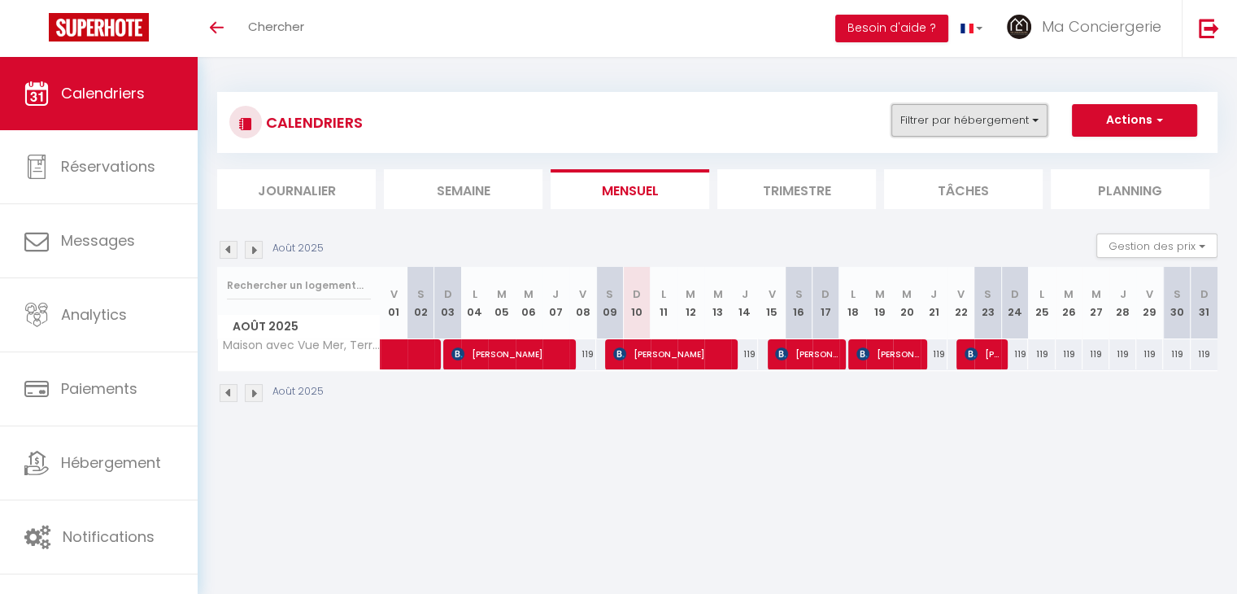
click at [936, 125] on button "Filtrer par hébergement" at bounding box center [970, 120] width 156 height 33
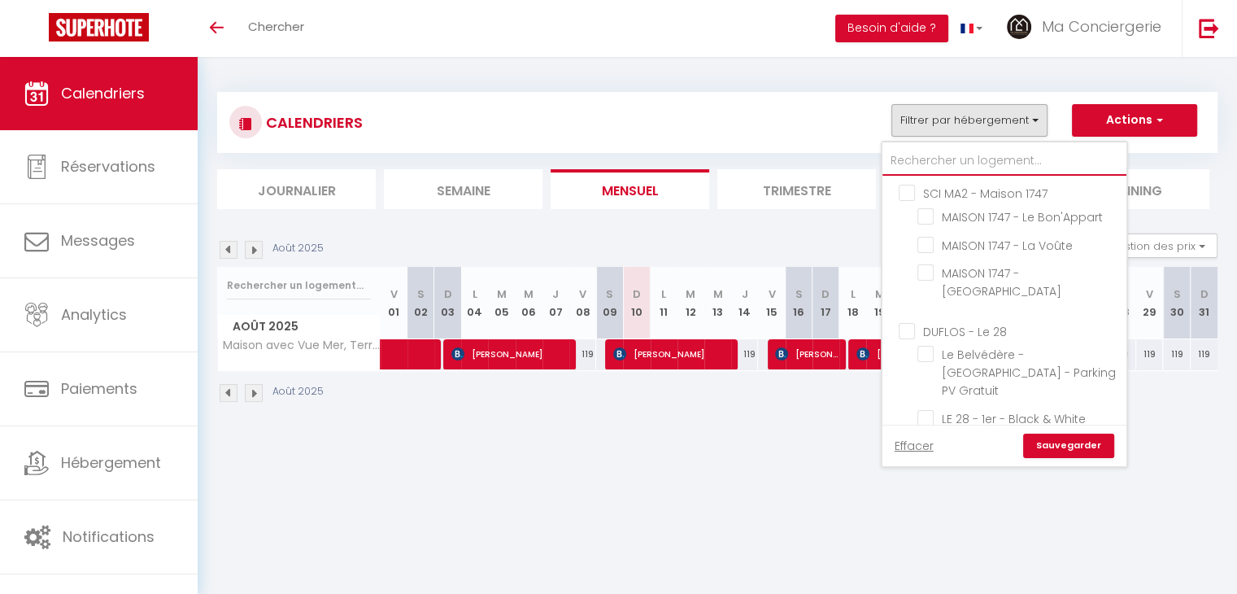
click at [932, 164] on input "text" at bounding box center [1005, 160] width 244 height 29
type input "r"
checkbox input "false"
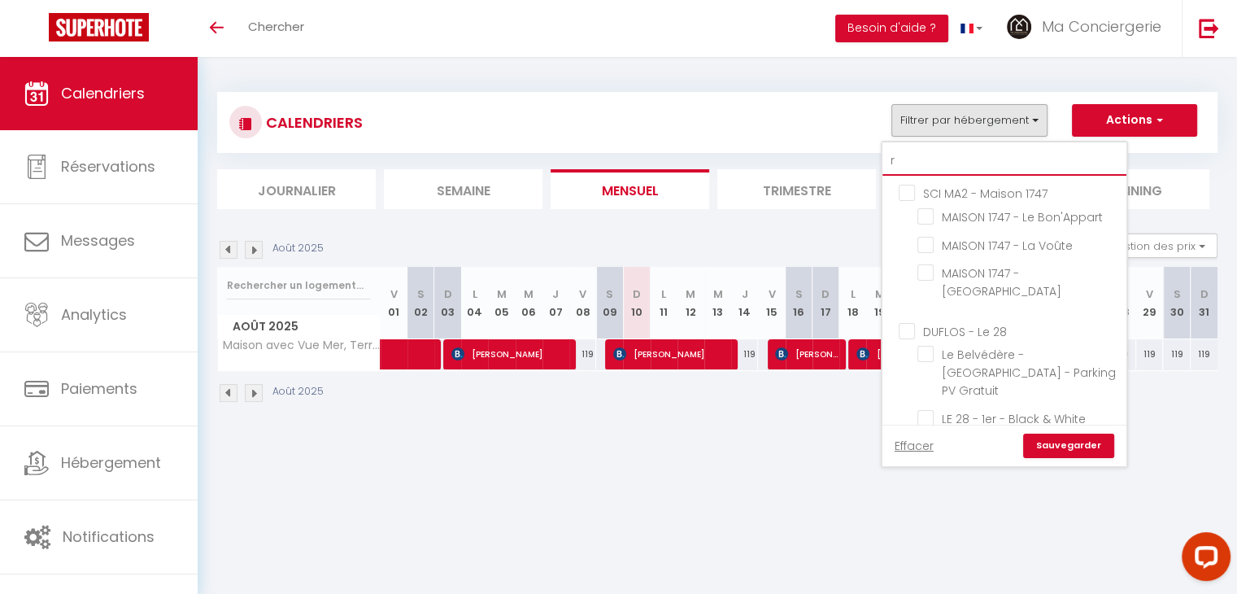
checkbox input "false"
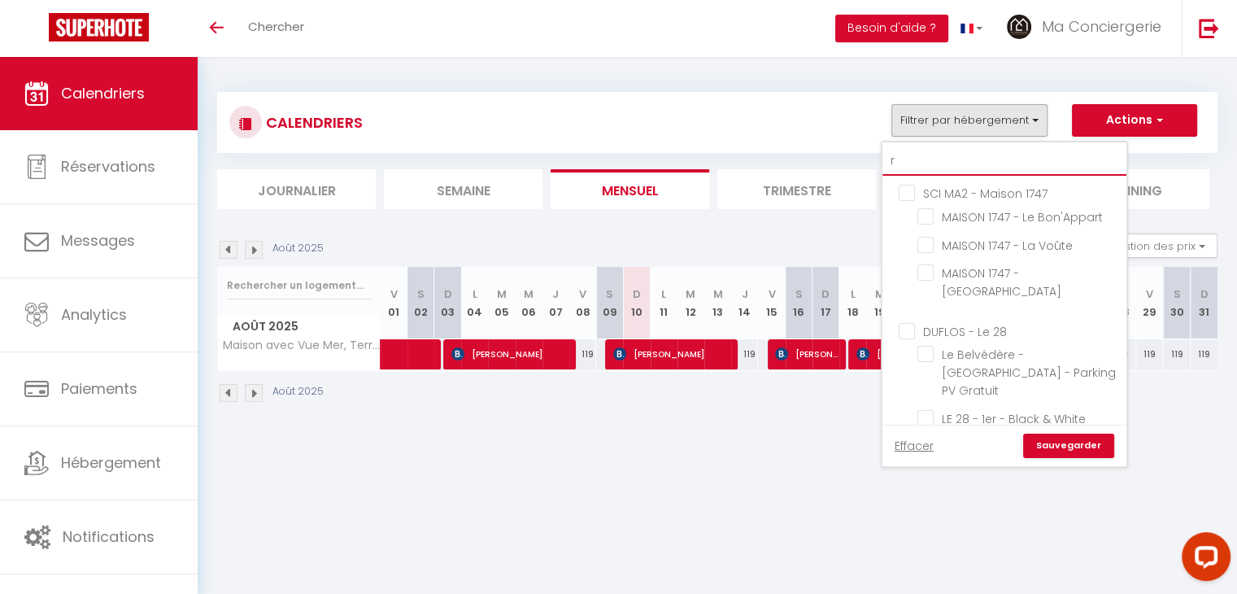
checkbox input "false"
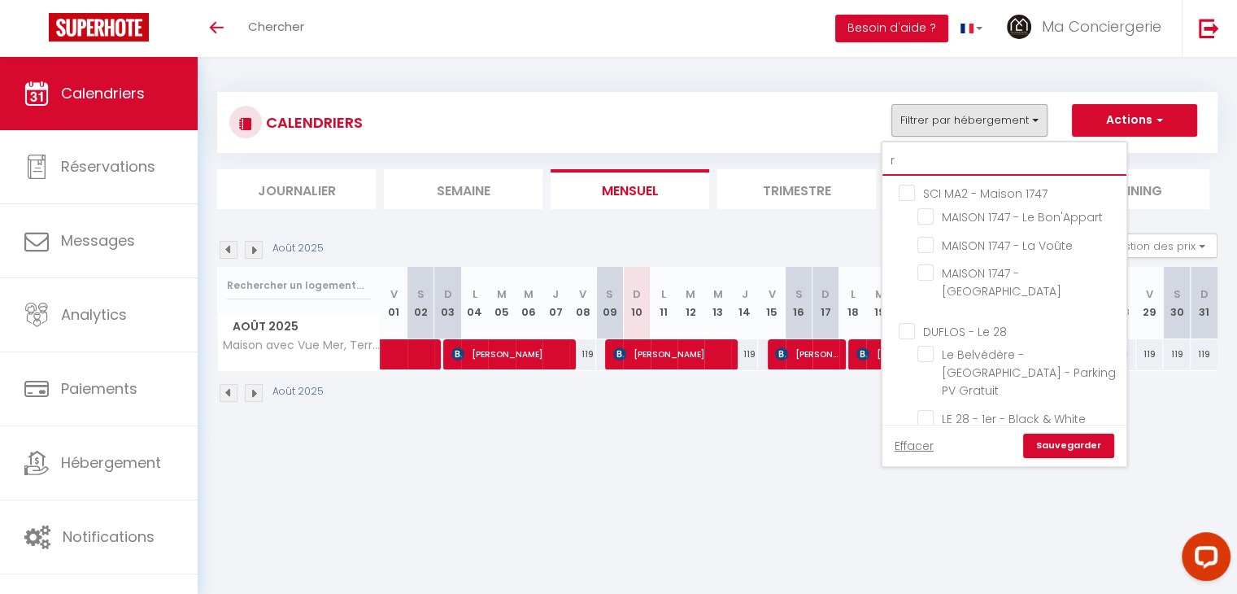
checkbox input "false"
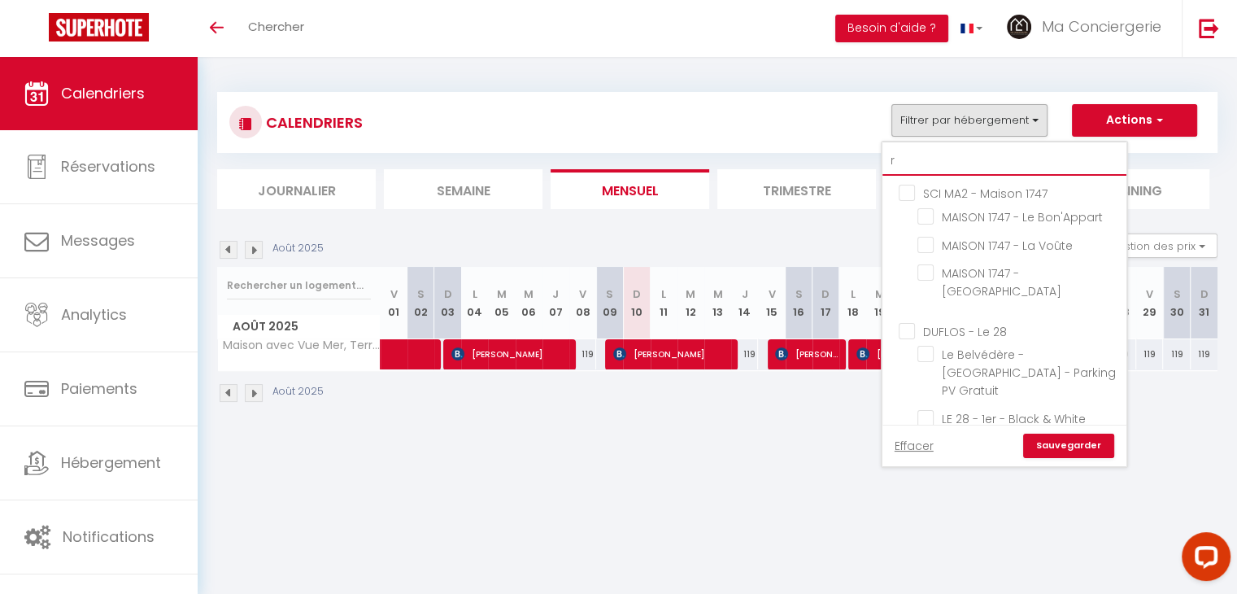
checkbox input "false"
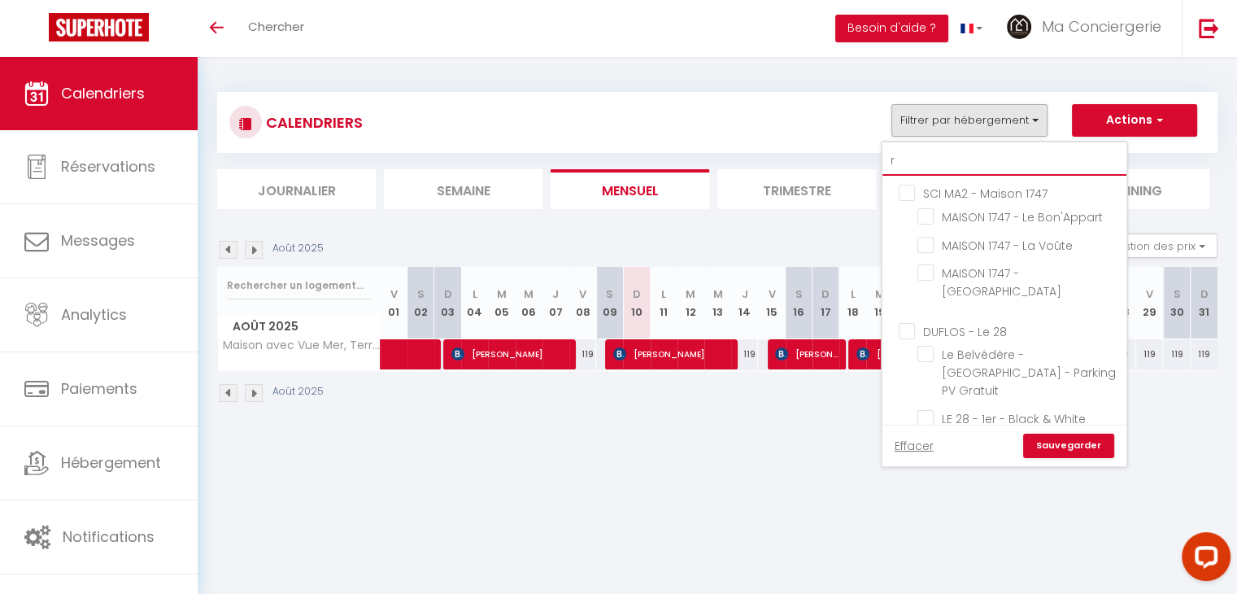
checkbox input "false"
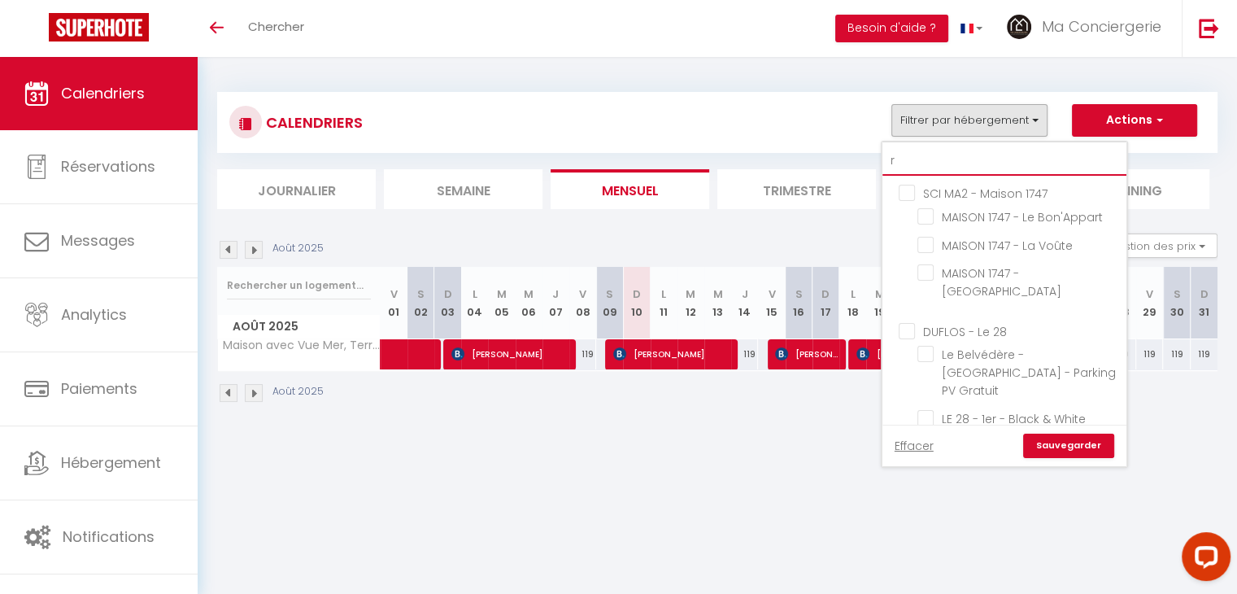
checkbox input "false"
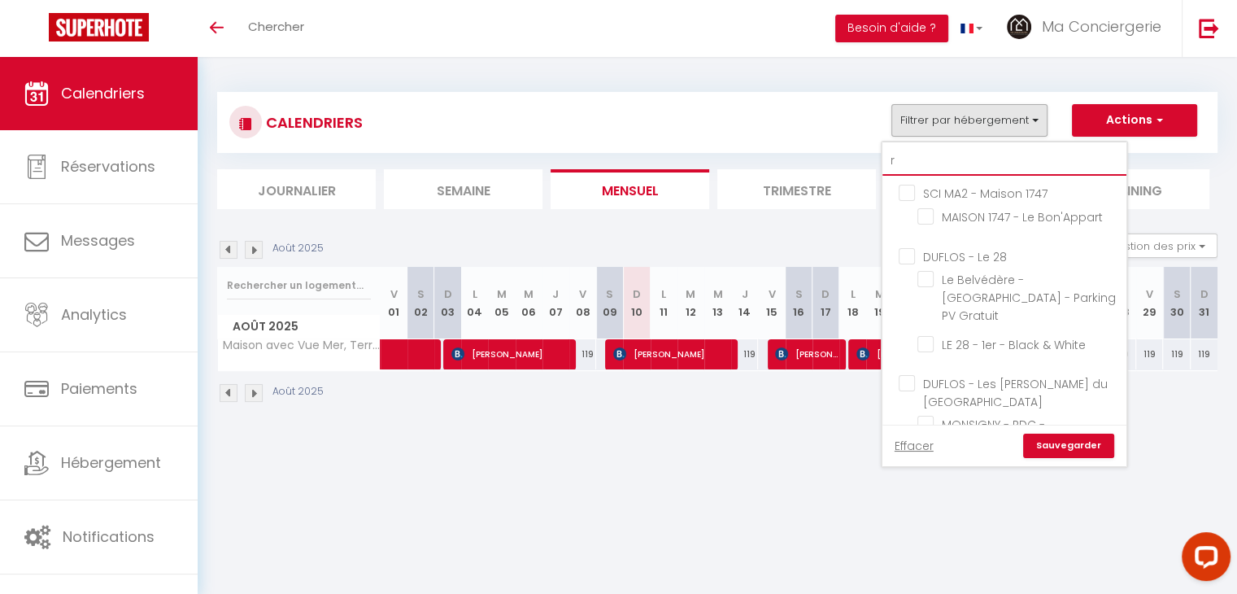
type input "re"
checkbox input "false"
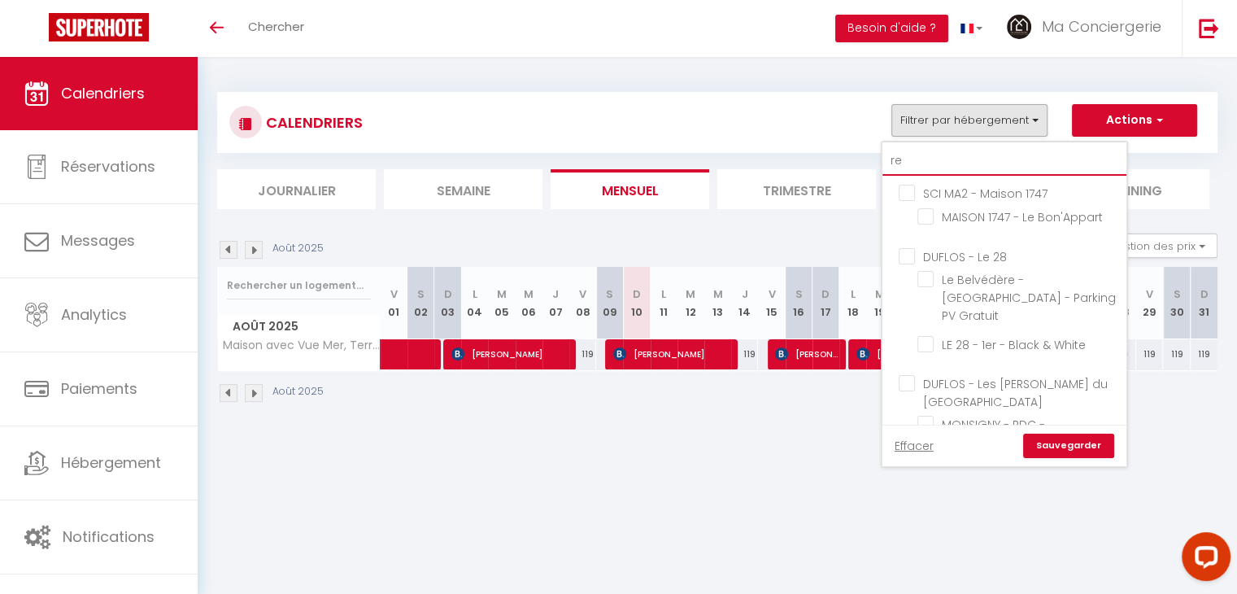
checkbox input "false"
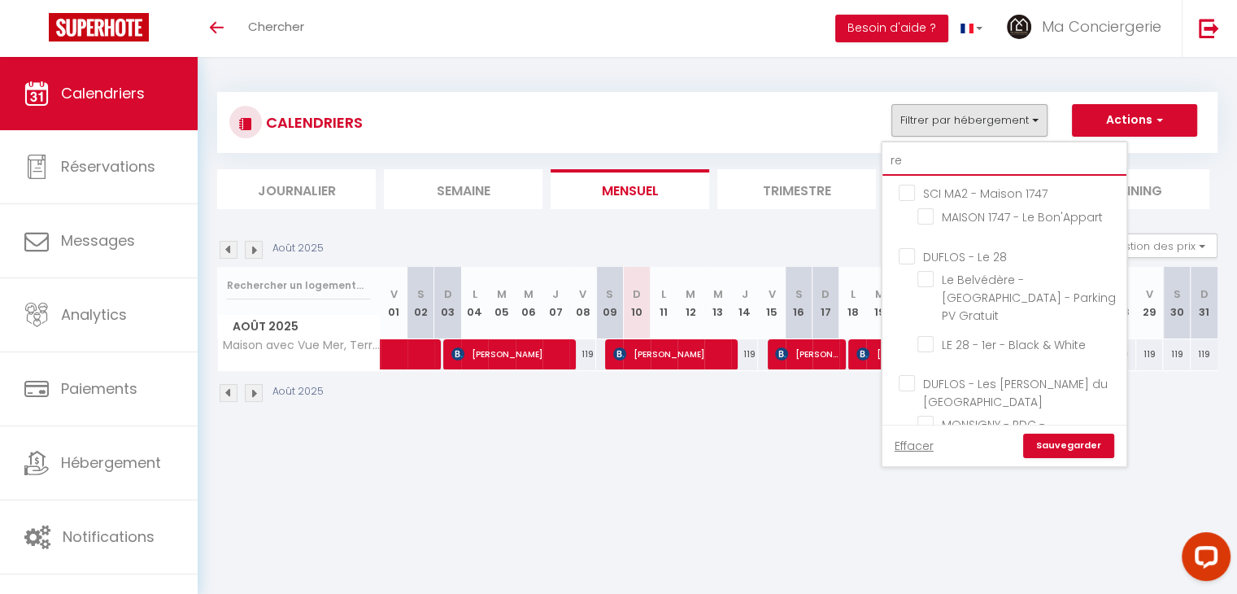
checkbox input "false"
type input "ret"
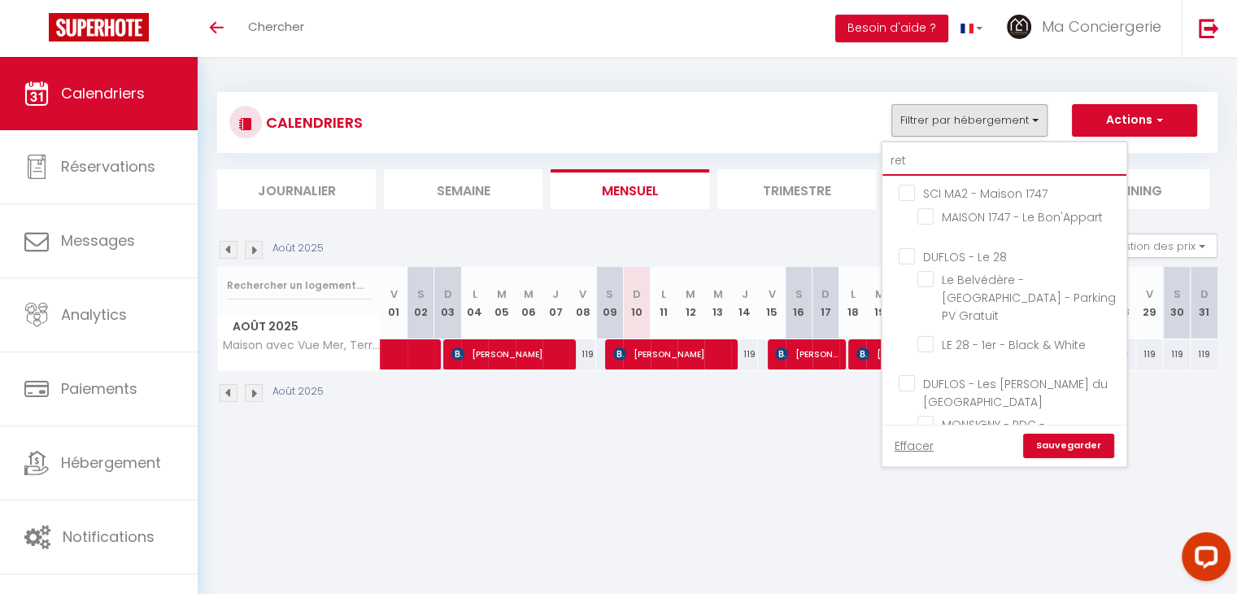
checkbox input "false"
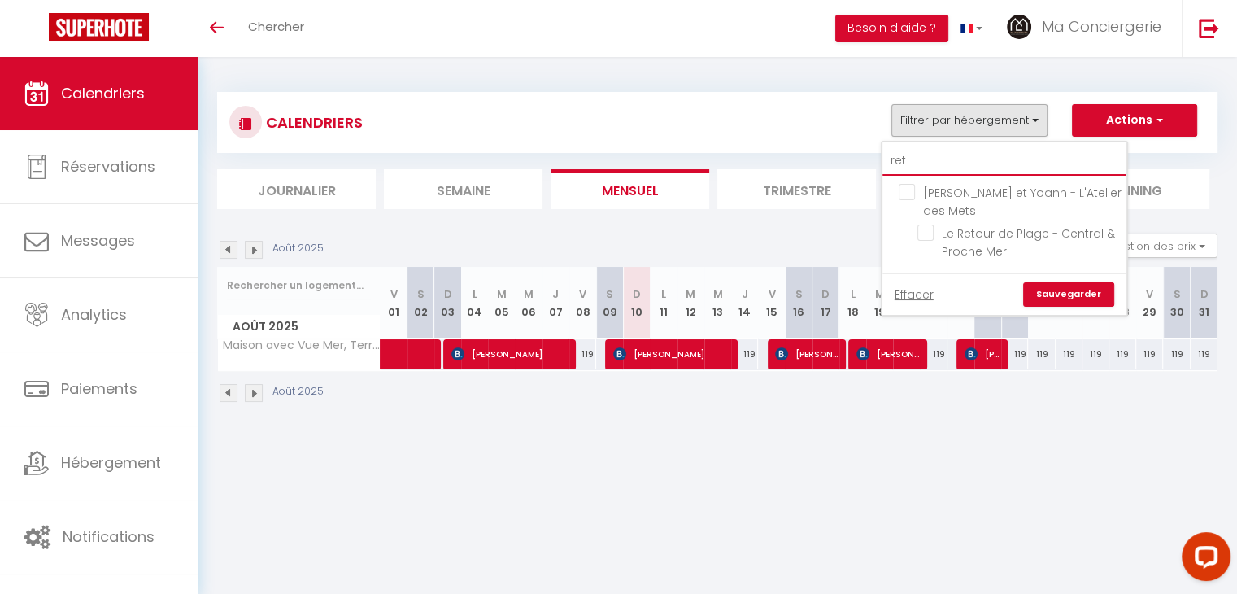
type input "reto"
checkbox input "false"
type input "retou"
checkbox input "false"
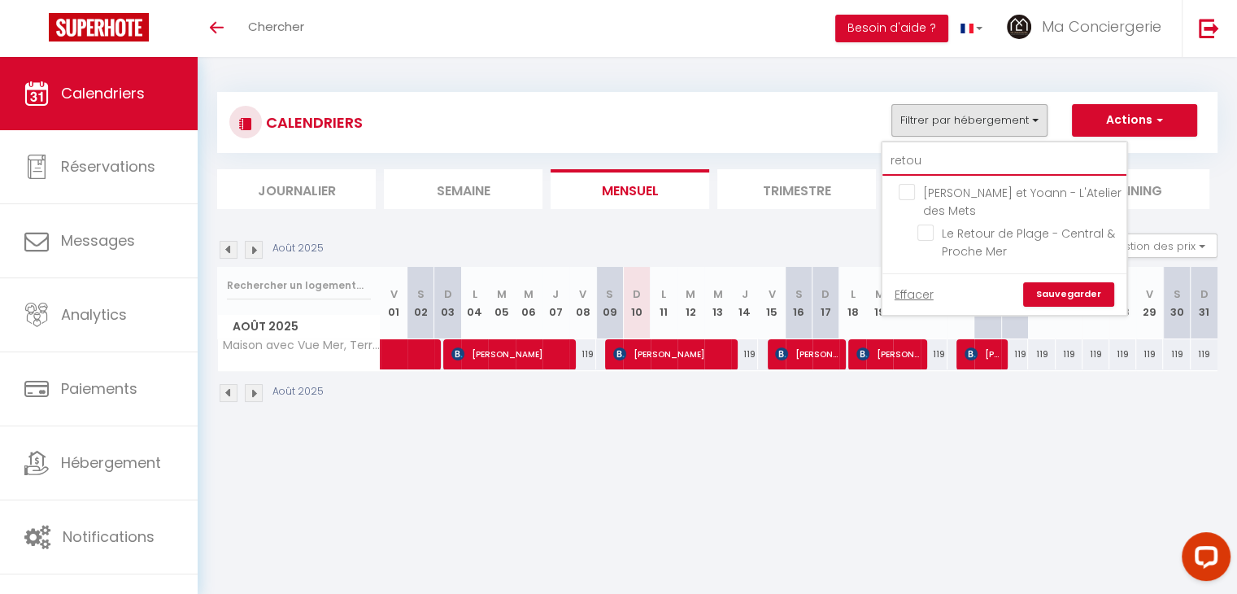
checkbox input "false"
type input "retour"
checkbox input "false"
type input "retour"
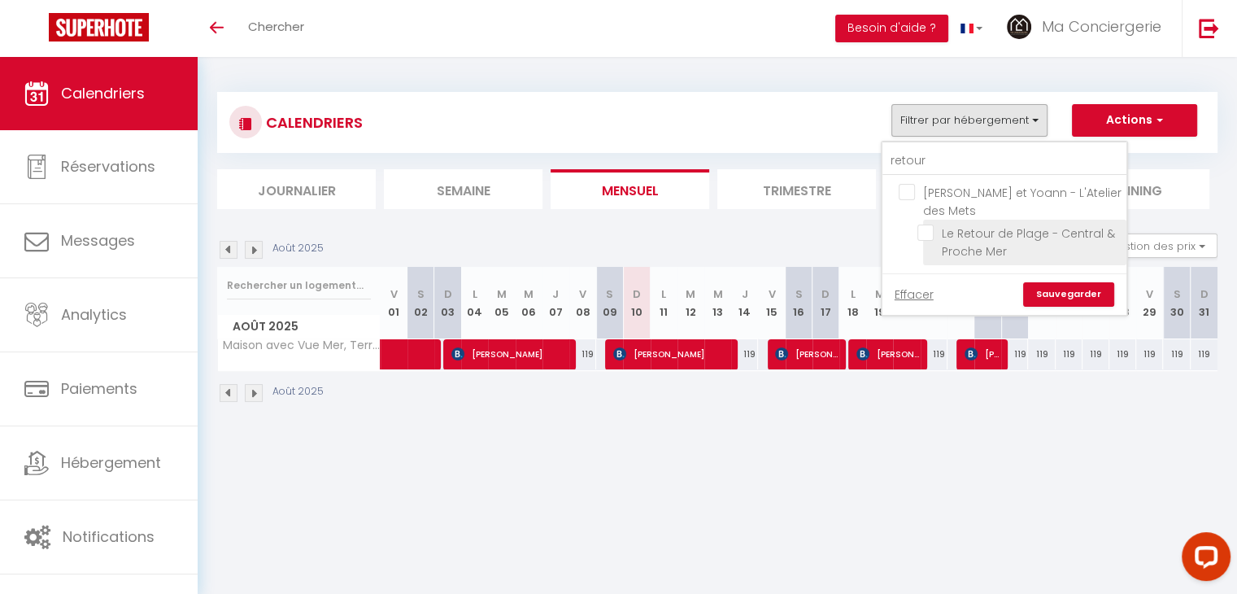
click at [977, 245] on span "Le Retour de Plage - Central & Proche Mer" at bounding box center [1028, 242] width 173 height 34
click at [977, 241] on input "Le Retour de Plage - Central & Proche Mer" at bounding box center [1019, 233] width 203 height 16
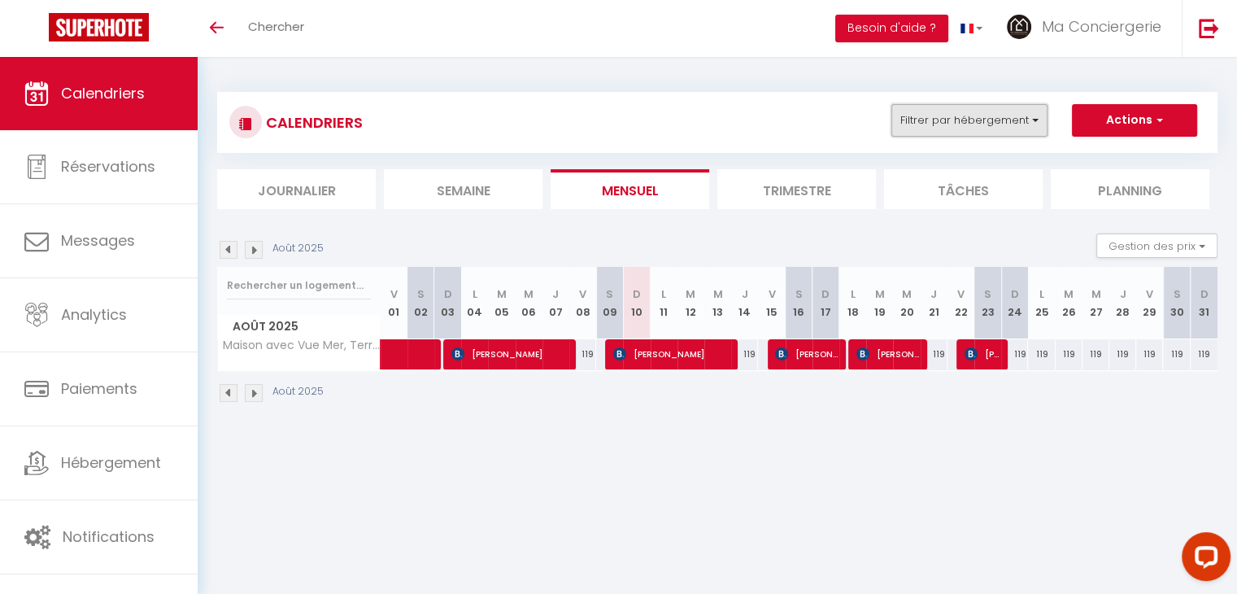
click at [970, 129] on button "Filtrer par hébergement" at bounding box center [970, 120] width 156 height 33
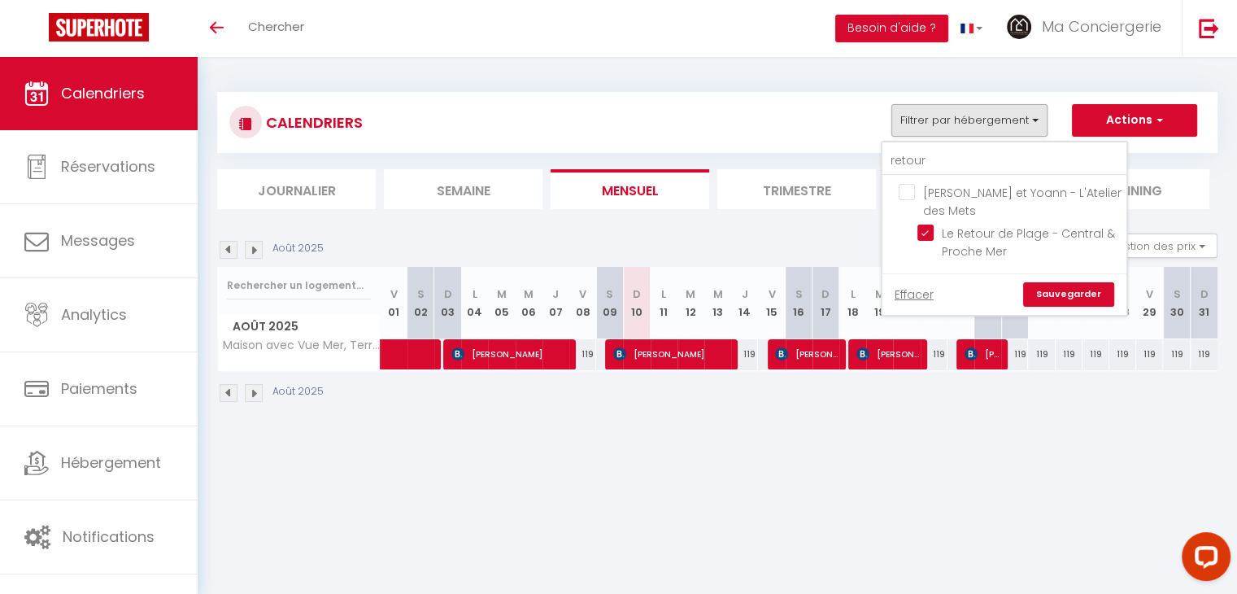
click at [1054, 289] on link "Sauvegarder" at bounding box center [1068, 294] width 91 height 24
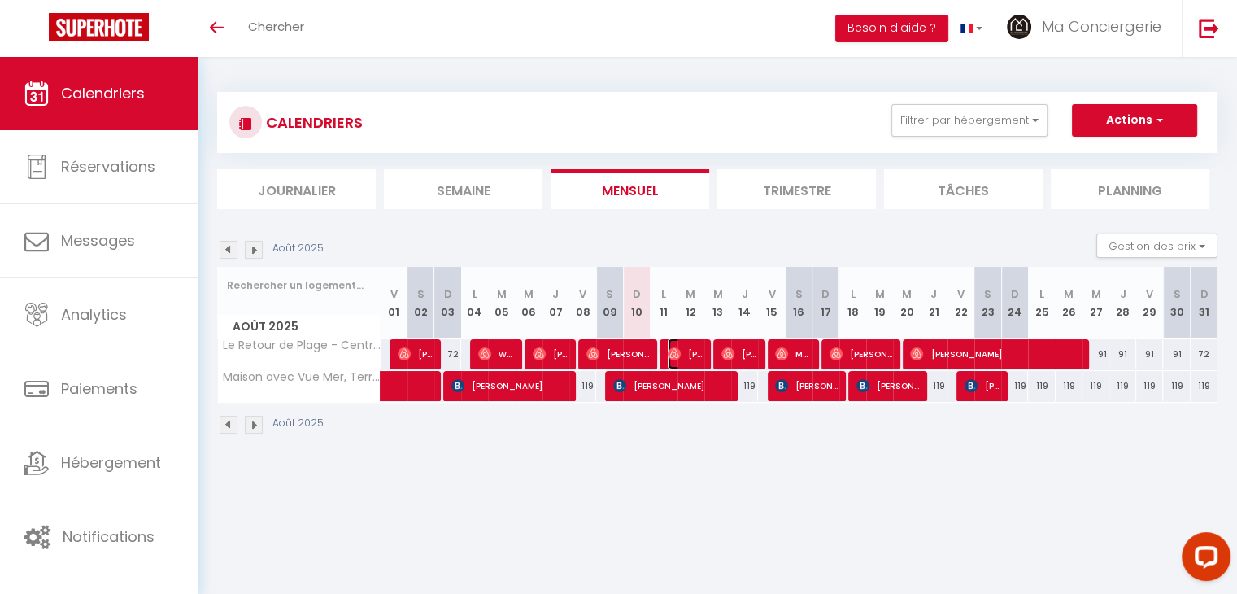
click at [680, 356] on span "[PERSON_NAME]" at bounding box center [686, 353] width 36 height 31
select select "OK"
select select "1"
select select "0"
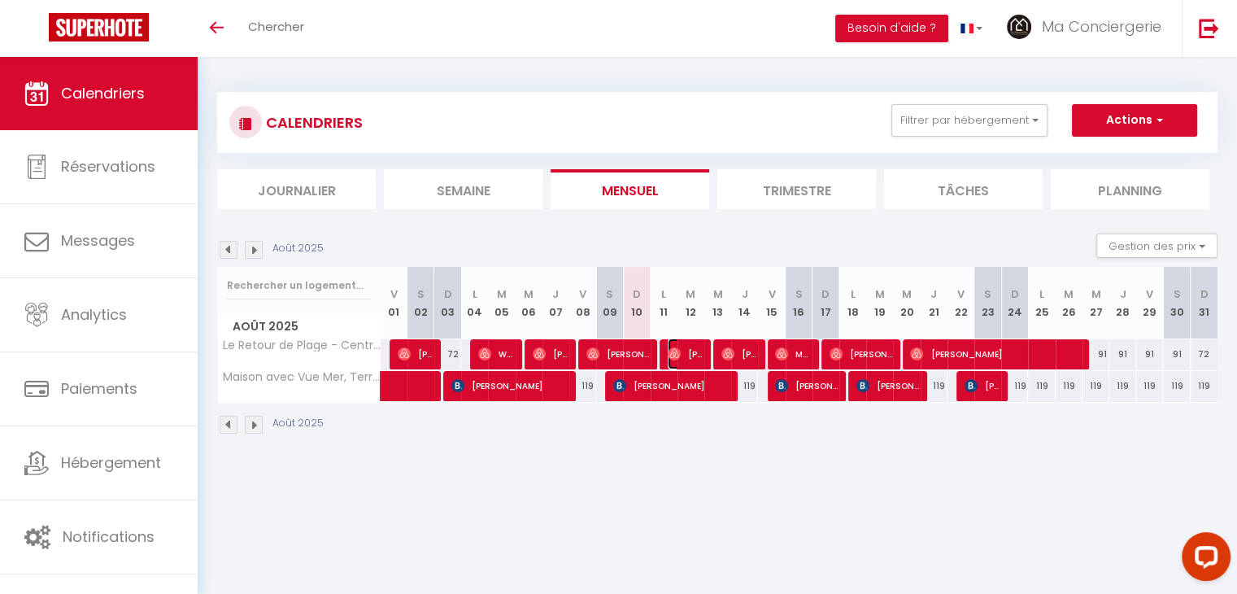
select select "1"
select select
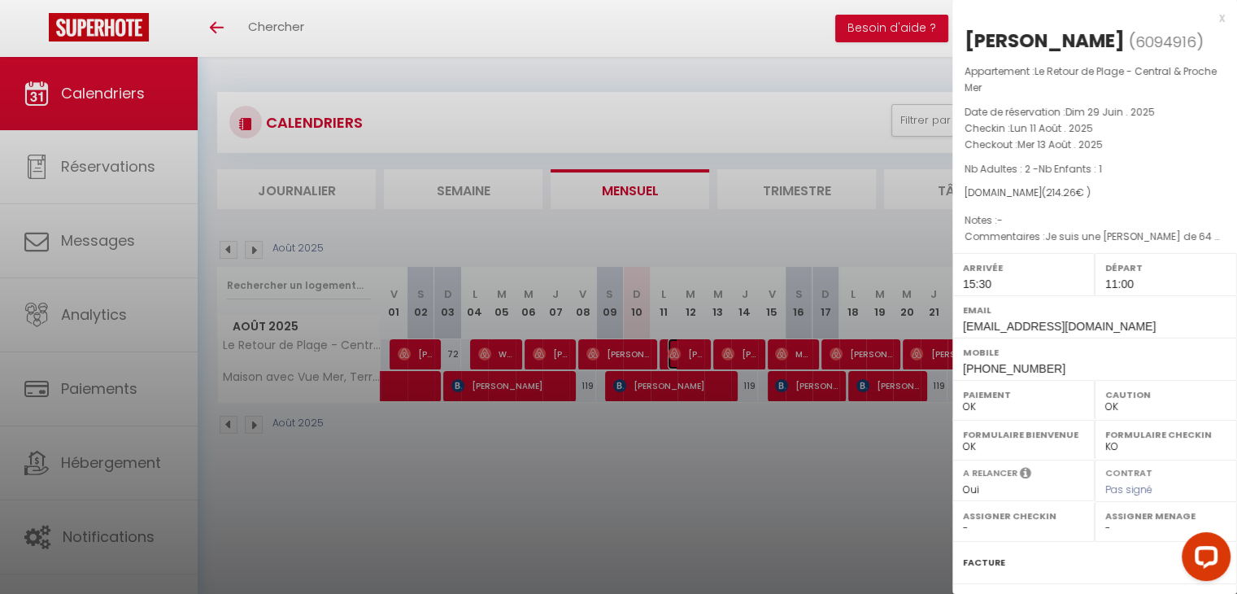
select select "39912"
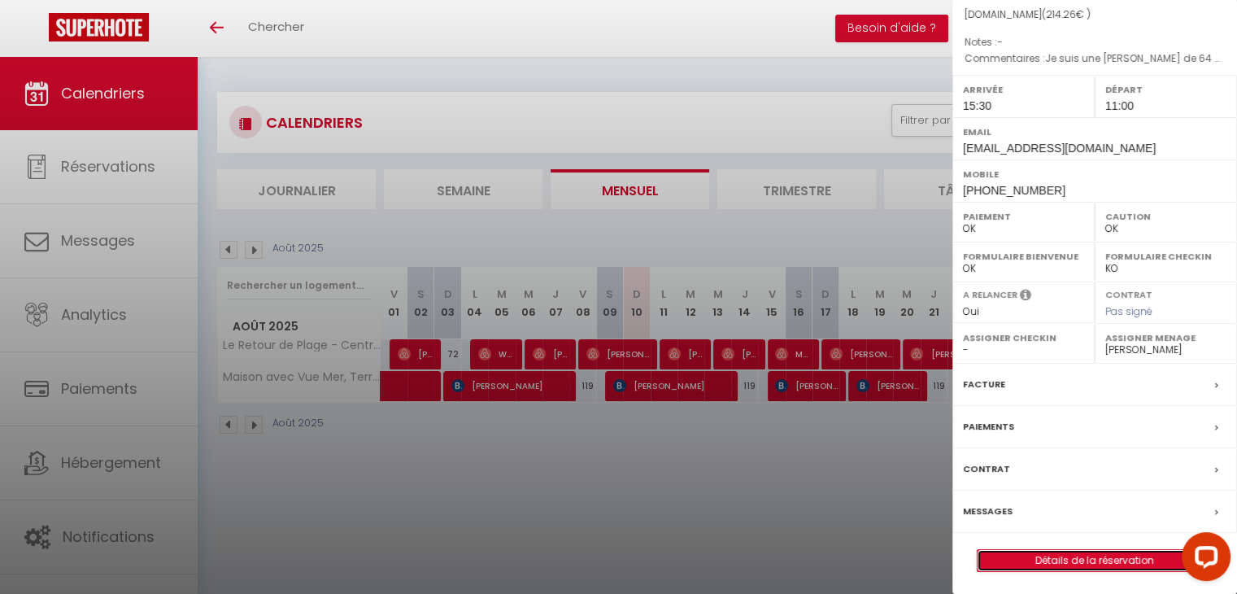
click at [1034, 561] on link "Détails de la réservation" at bounding box center [1095, 560] width 234 height 21
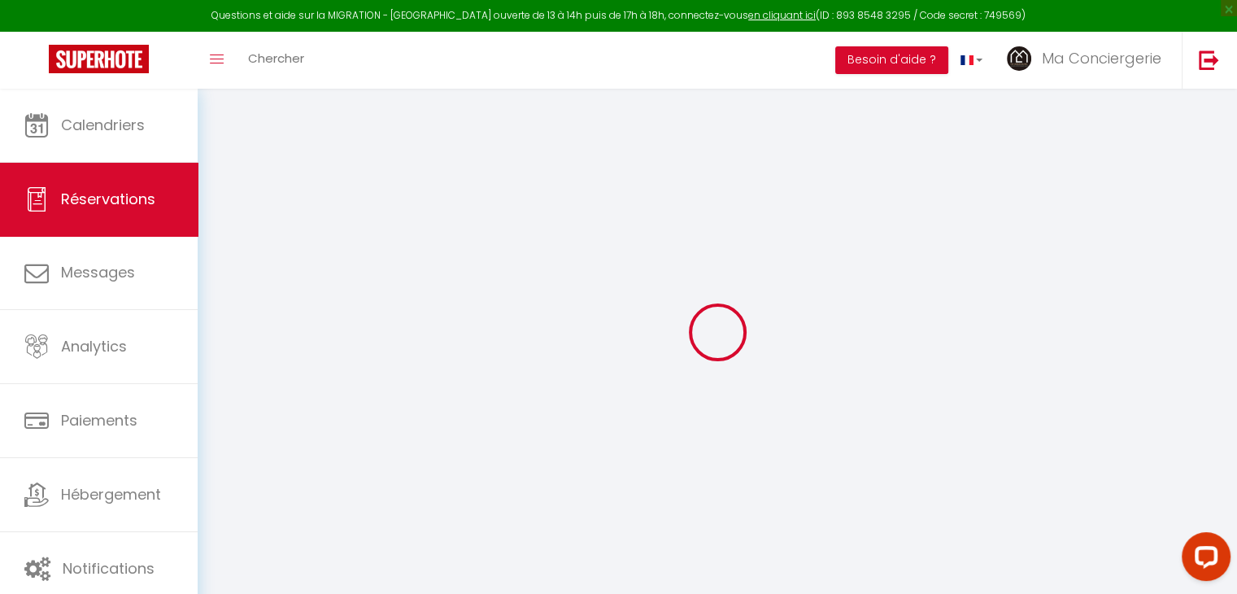
type input "[PERSON_NAME]"
type input "Campel"
type input "[EMAIL_ADDRESS][DOMAIN_NAME]"
type input "[PERSON_NAME][EMAIL_ADDRESS][PERSON_NAME][DOMAIN_NAME]"
type input "[PHONE_NUMBER]"
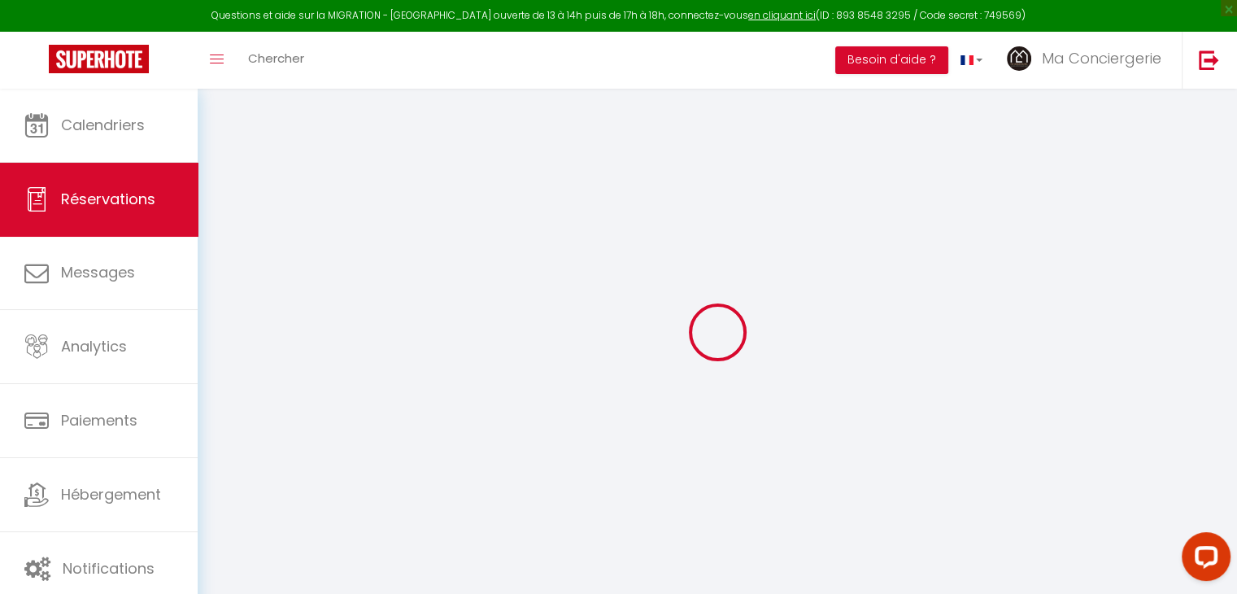
type input "[PHONE_NUMBER]"
select select
type input "7.51"
select select "68851"
select select "1"
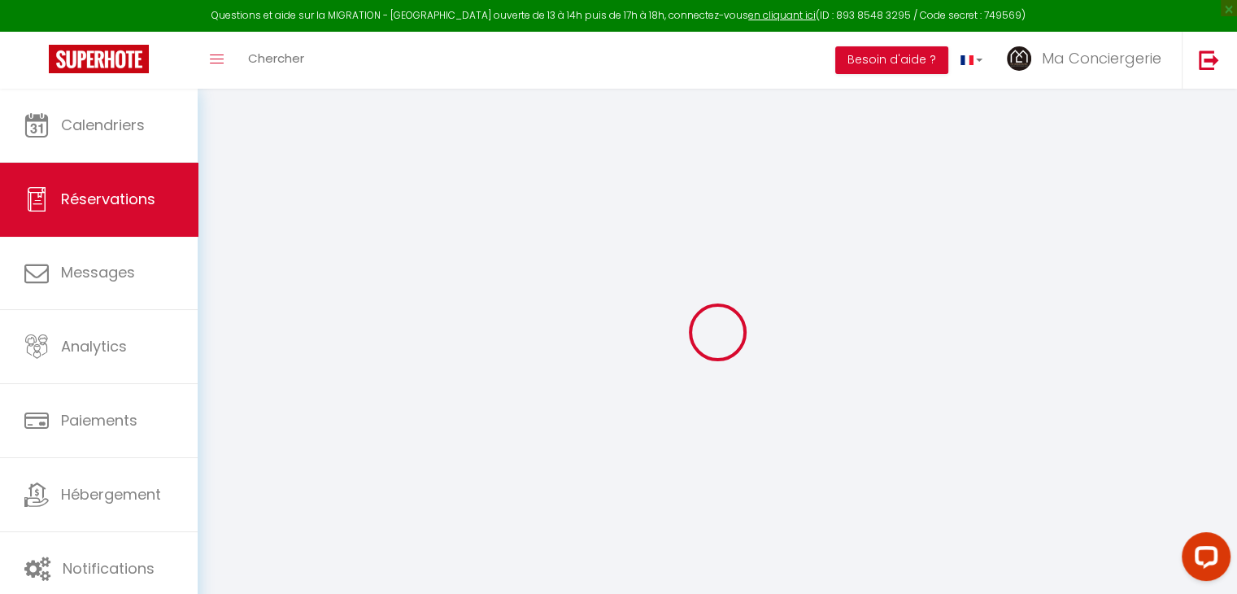
select select
type input "2"
type input "1"
select select "12"
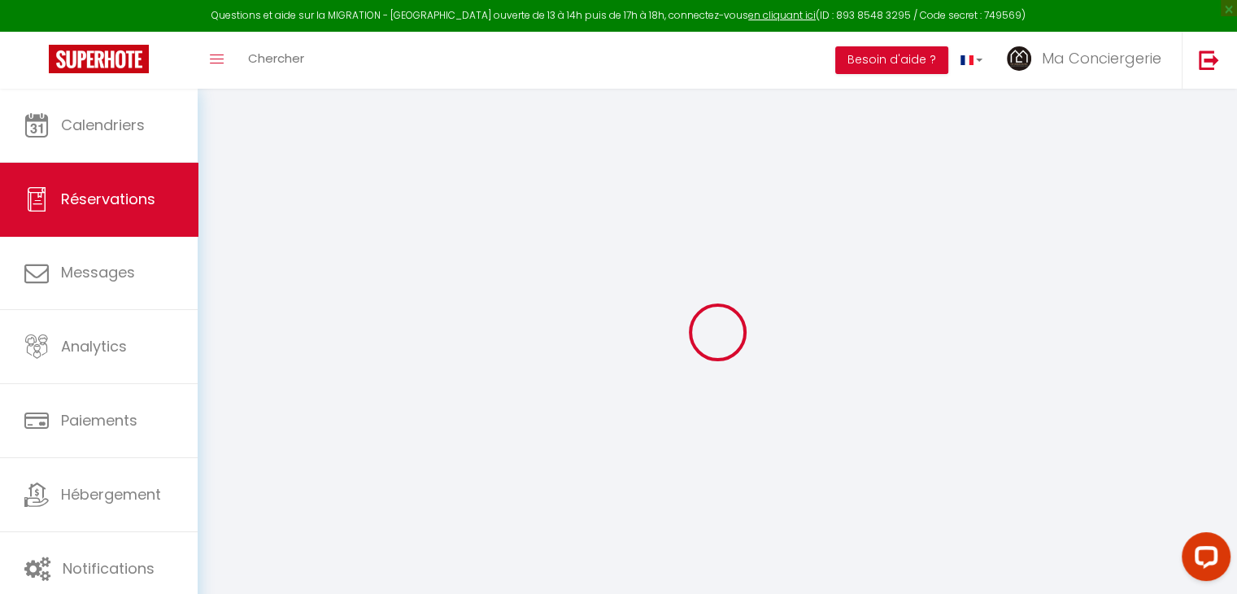
select select
type input "163.8"
checkbox input "false"
type input "0"
select select "1"
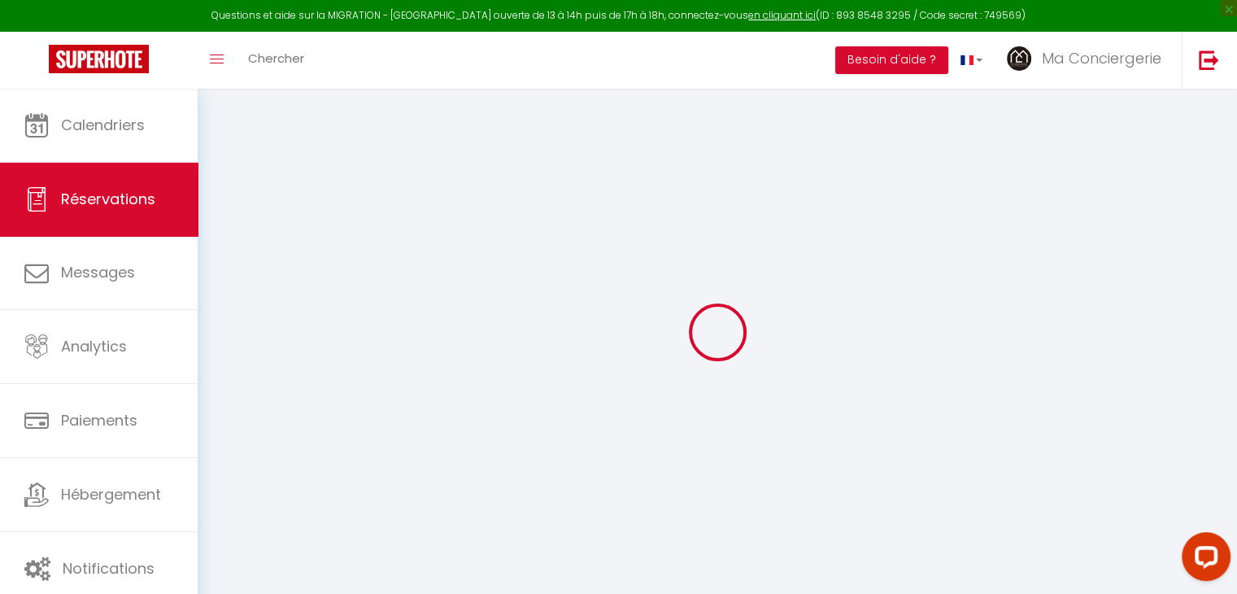
type input "0"
select select
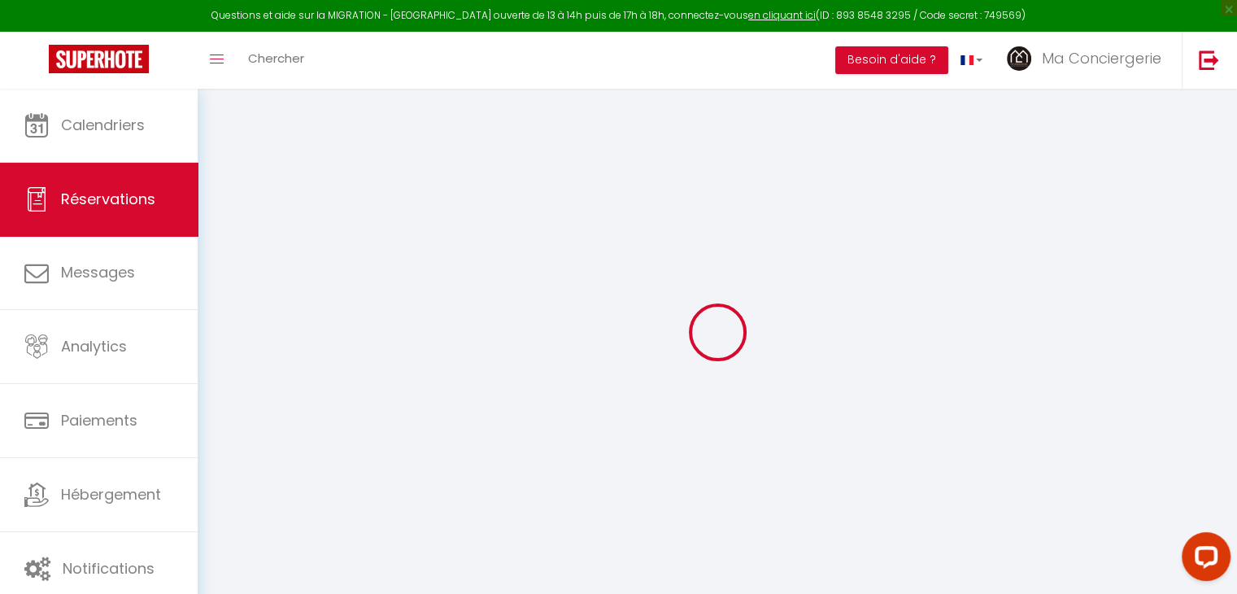
select select
select select "15"
checkbox input "false"
select select
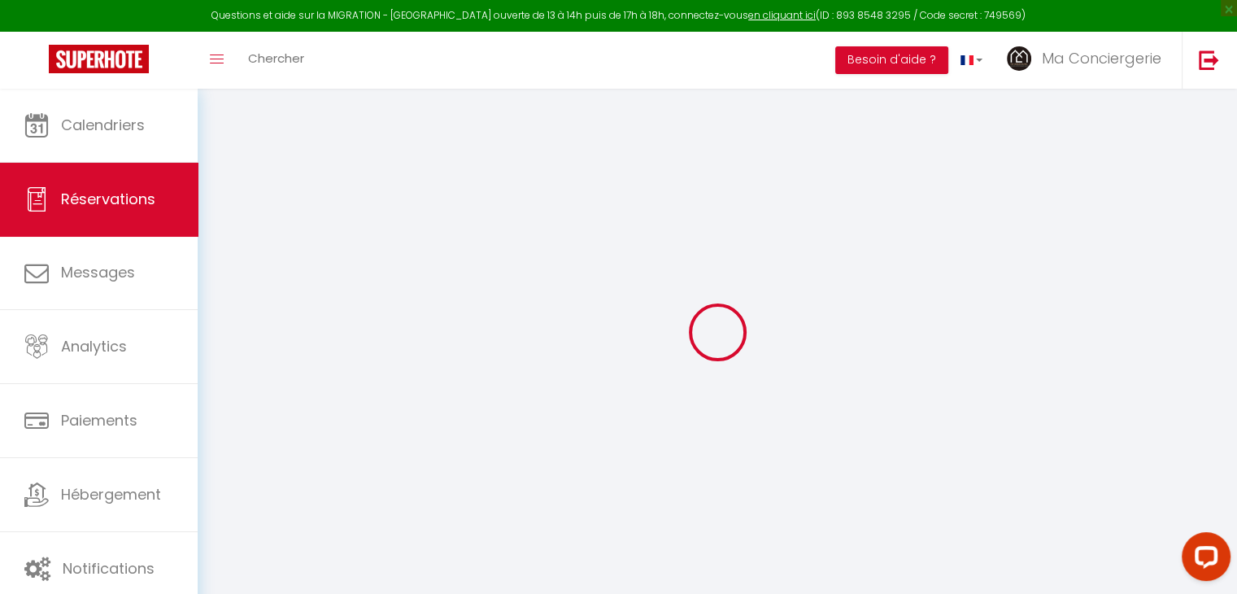
select select
checkbox input "false"
select select
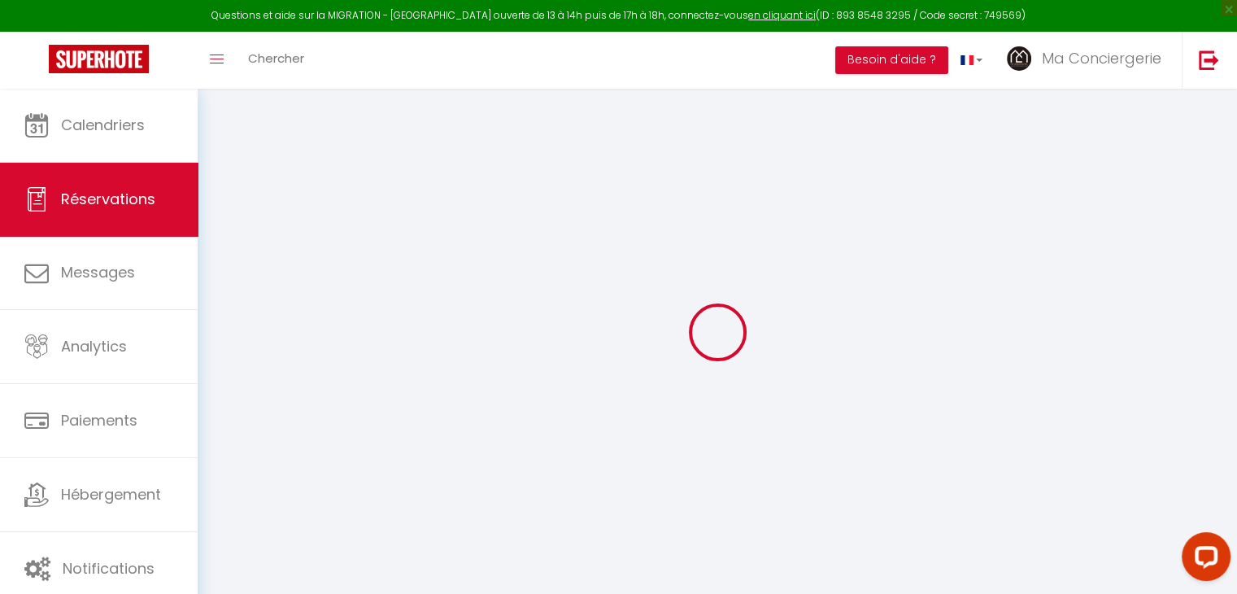
checkbox input "false"
type textarea "Je suis une [PERSON_NAME] de 64 ans qui arrive avec ses deux petites filles"
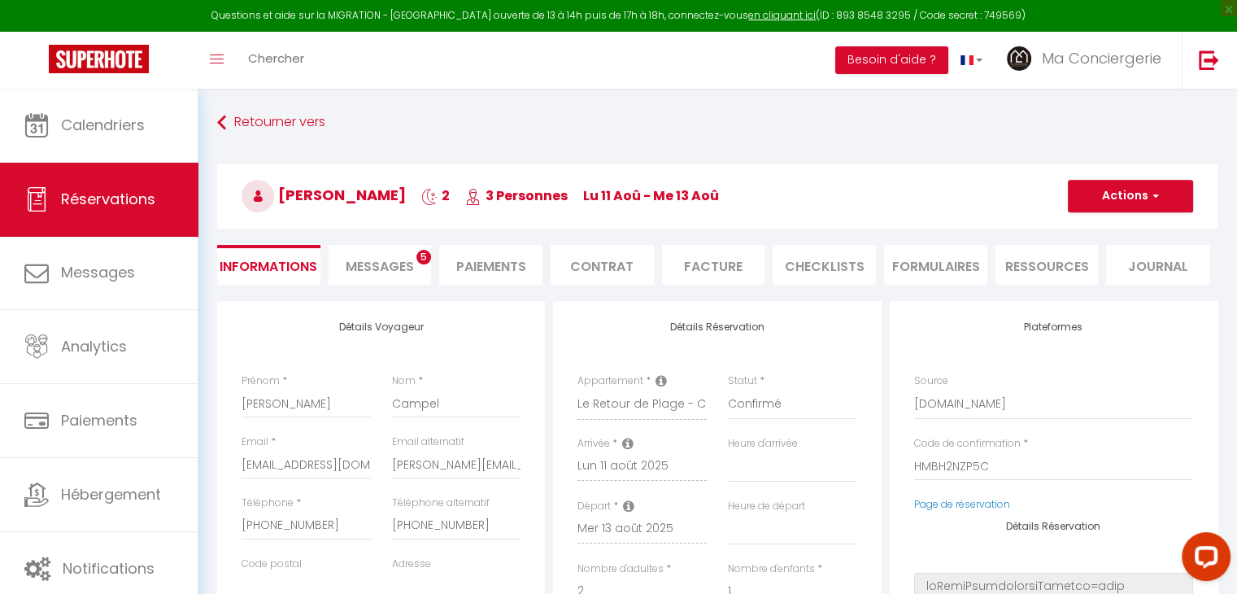
click at [381, 264] on span "Messages" at bounding box center [380, 266] width 68 height 19
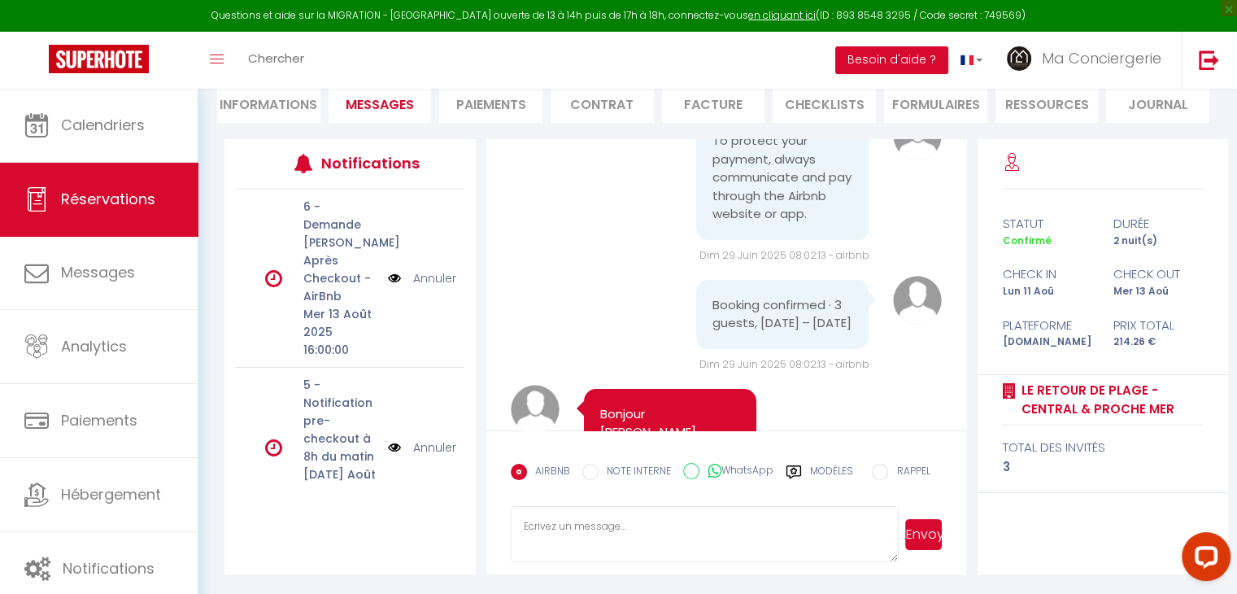
scroll to position [267, 0]
click at [281, 108] on li "Informations" at bounding box center [268, 103] width 103 height 40
select select
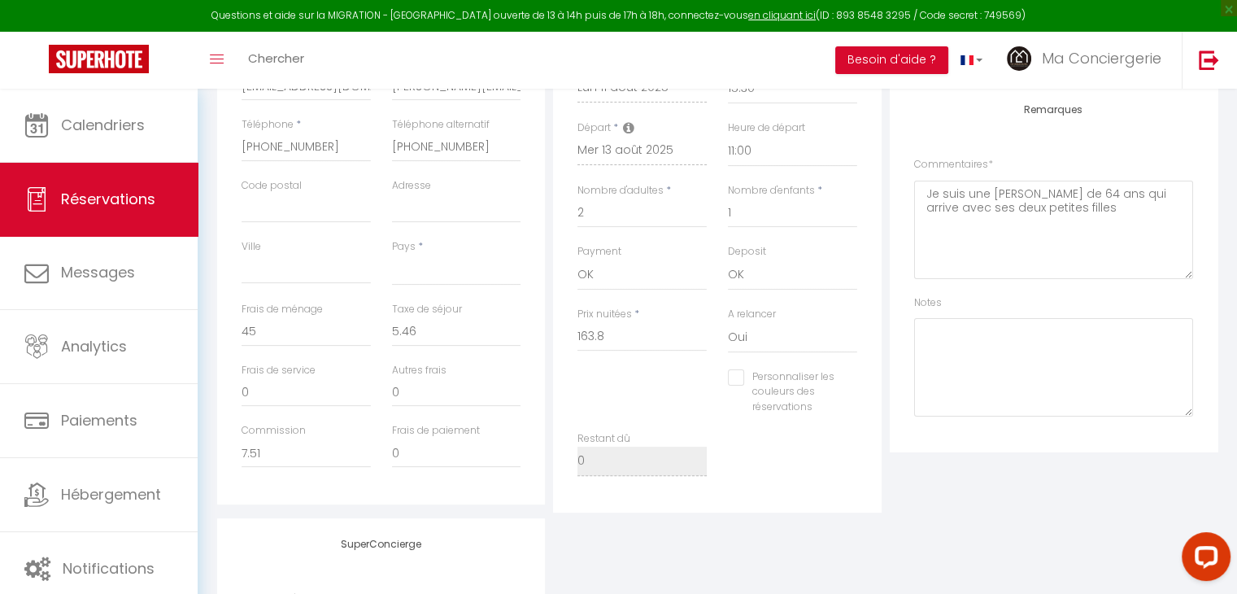
scroll to position [381, 0]
click at [950, 359] on textarea at bounding box center [1053, 365] width 279 height 98
paste textarea "le siège des toilettes était très lâche lorsque nous sommes arrivés et qu'il fa…"
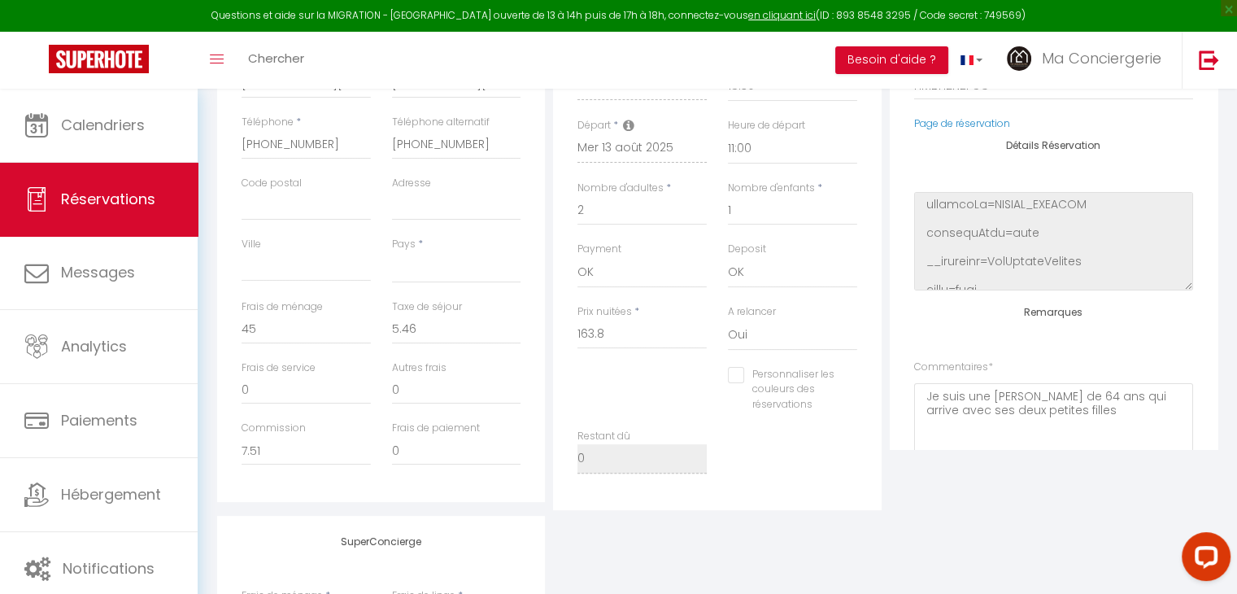
scroll to position [0, 0]
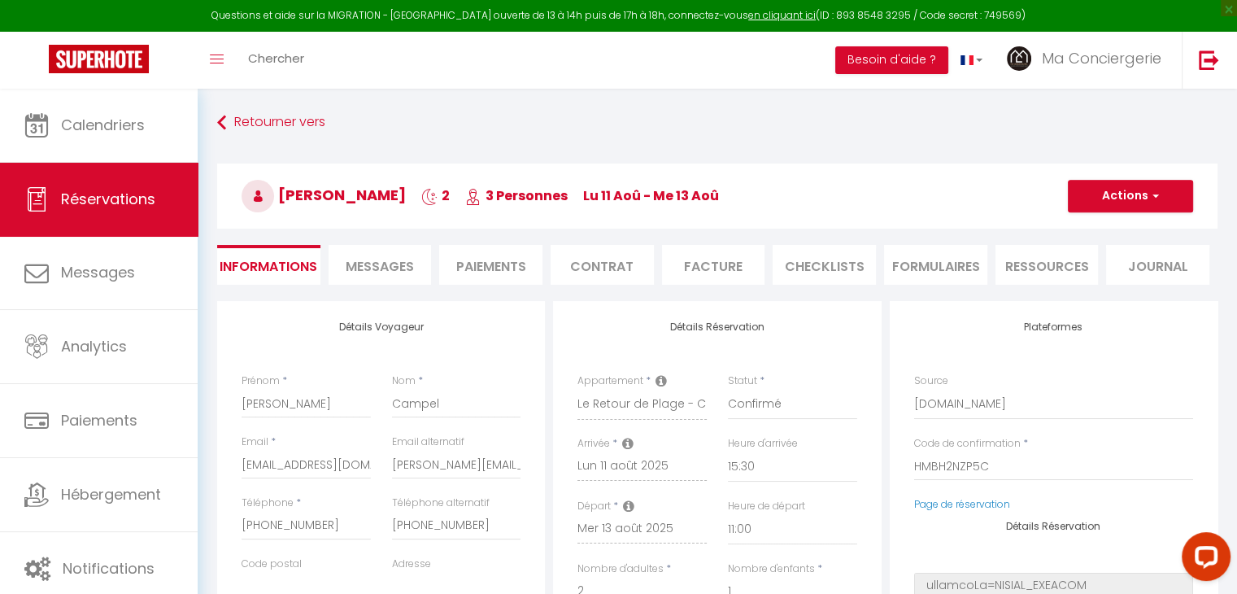
type textarea "le siège des toilettes était très lâche lorsque nous sommes arrivés et qu'il fa…"
click at [1132, 220] on h3 "[PERSON_NAME] 2 3 Personnes lu 11 Aoû - me 13 [PERSON_NAME]" at bounding box center [717, 196] width 1001 height 65
click at [1123, 200] on button "Actions" at bounding box center [1130, 196] width 125 height 33
click at [1106, 229] on link "Enregistrer" at bounding box center [1114, 231] width 129 height 21
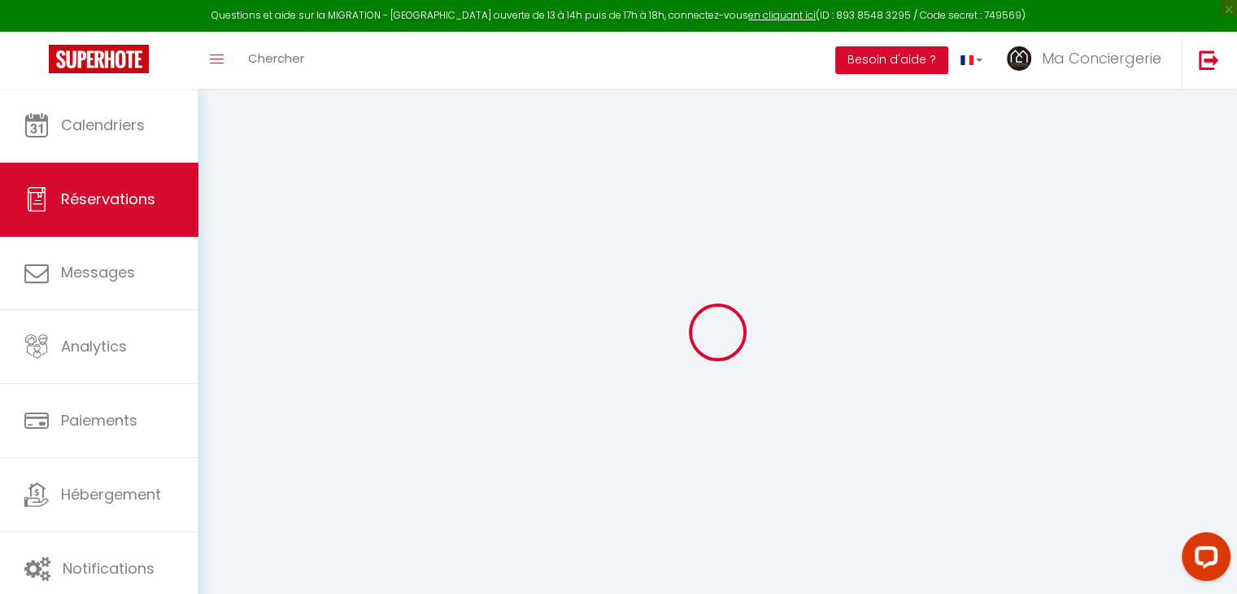
select select "not_cancelled"
